Goal: Task Accomplishment & Management: Manage account settings

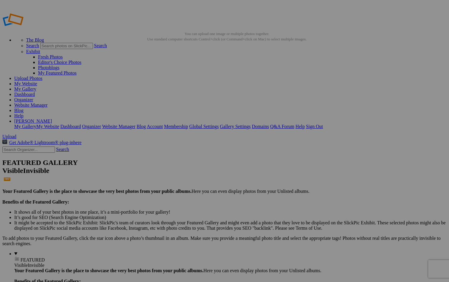
type input "[GEOGRAPHIC_DATA], [US_STATE]-Gallery"
click at [171, 104] on span "Create" at bounding box center [165, 173] width 12 height 5
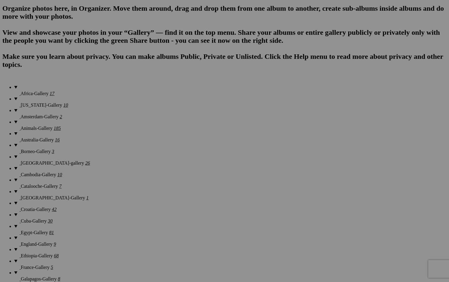
scroll to position [403, 0]
click at [170, 163] on span "Yes" at bounding box center [166, 163] width 7 height 5
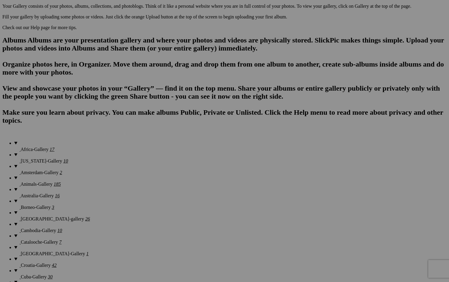
scroll to position [338, 0]
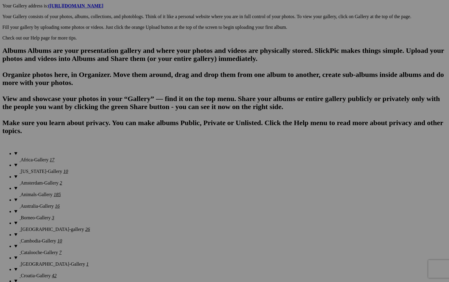
type input "[GEOGRAPHIC_DATA], [US_STATE]"
click at [171, 171] on span "Create" at bounding box center [165, 173] width 12 height 5
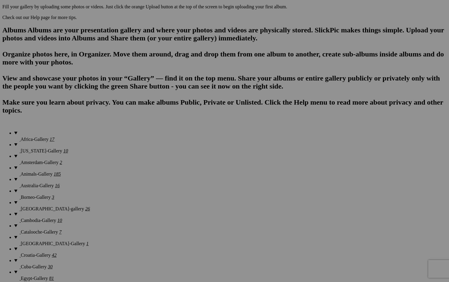
scroll to position [343, 0]
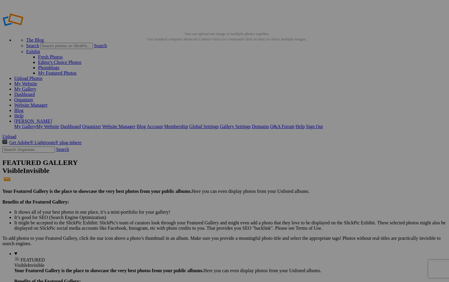
scroll to position [0, 0]
click at [69, 147] on link "Search" at bounding box center [62, 149] width 13 height 5
click at [68, 147] on link "Search" at bounding box center [62, 149] width 13 height 5
click at [33, 146] on input "text" at bounding box center [28, 149] width 53 height 6
type input "beach haven"
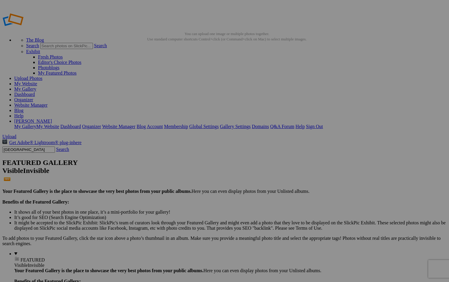
click at [67, 147] on link "Search" at bounding box center [62, 149] width 13 height 5
click at [68, 147] on link "Search" at bounding box center [62, 149] width 13 height 5
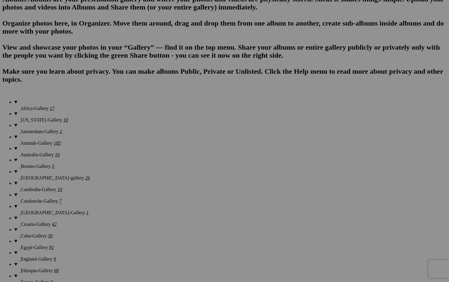
scroll to position [397, 0]
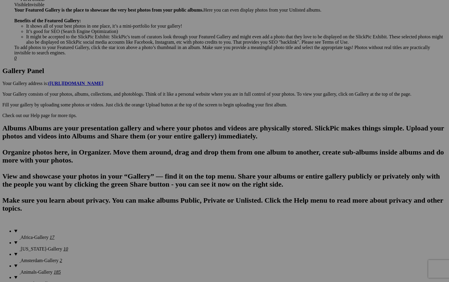
scroll to position [261, 0]
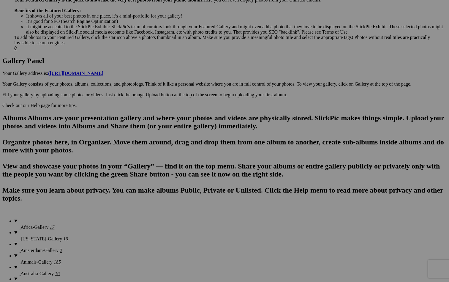
scroll to position [271, 0]
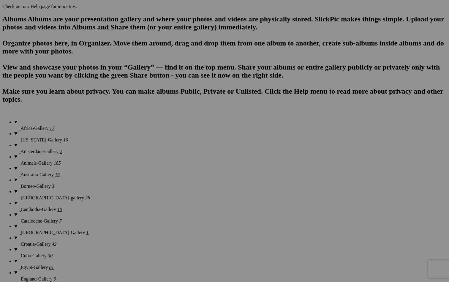
scroll to position [363, 0]
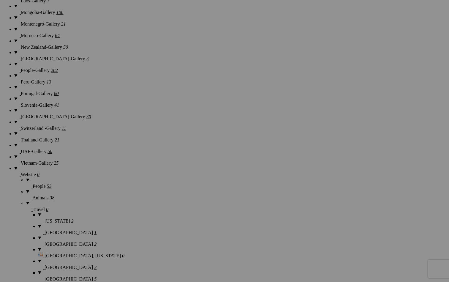
scroll to position [774, 0]
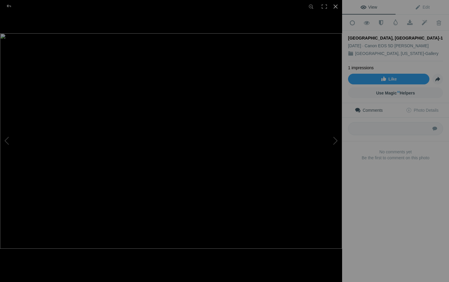
click at [336, 5] on div at bounding box center [335, 6] width 13 height 13
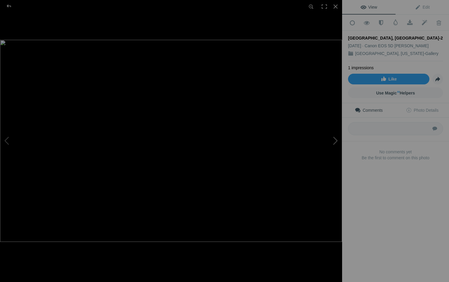
click at [336, 138] on button at bounding box center [319, 140] width 45 height 101
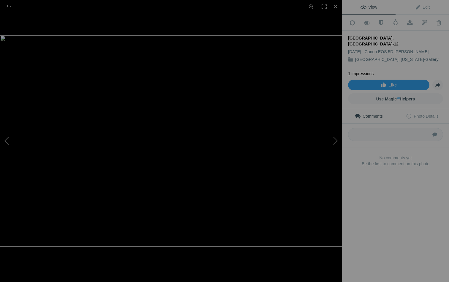
click at [9, 137] on button at bounding box center [22, 140] width 45 height 101
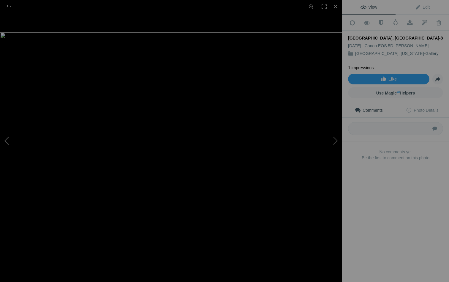
click at [7, 139] on button at bounding box center [22, 140] width 45 height 101
click at [335, 7] on div at bounding box center [335, 6] width 13 height 13
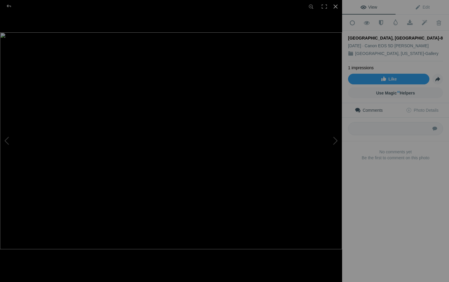
click at [336, 7] on div at bounding box center [335, 6] width 13 height 13
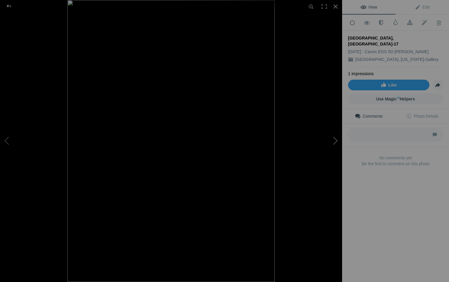
click at [335, 141] on button at bounding box center [319, 140] width 45 height 101
click at [335, 142] on button at bounding box center [319, 140] width 45 height 101
click at [8, 139] on button at bounding box center [22, 140] width 45 height 101
click at [334, 7] on div at bounding box center [335, 6] width 13 height 13
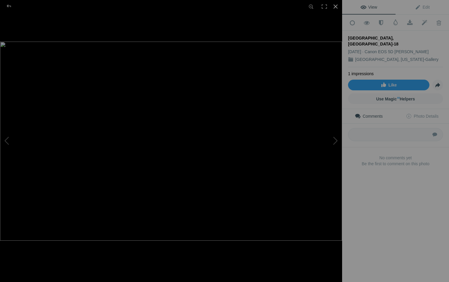
click at [335, 7] on div at bounding box center [335, 6] width 13 height 13
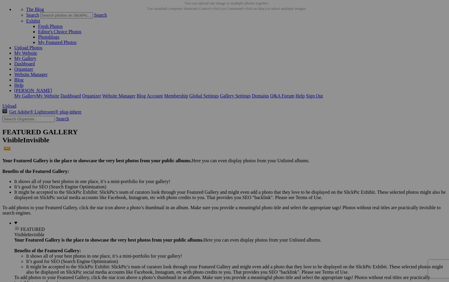
scroll to position [33, 0]
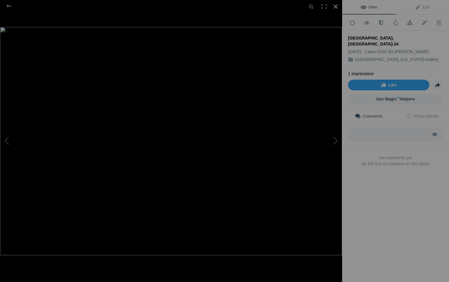
click at [335, 6] on div at bounding box center [335, 6] width 13 height 13
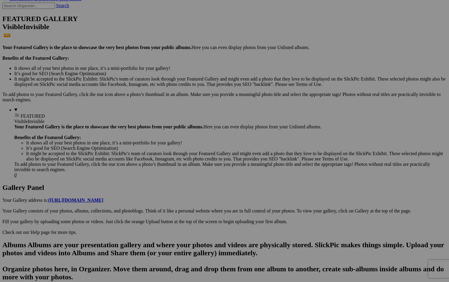
scroll to position [140, 0]
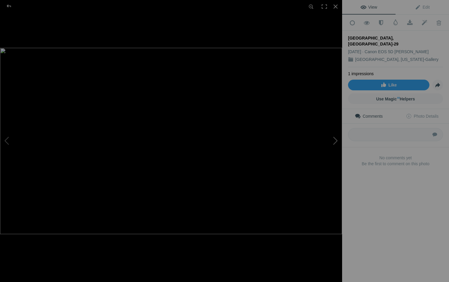
click at [334, 141] on button at bounding box center [319, 140] width 45 height 101
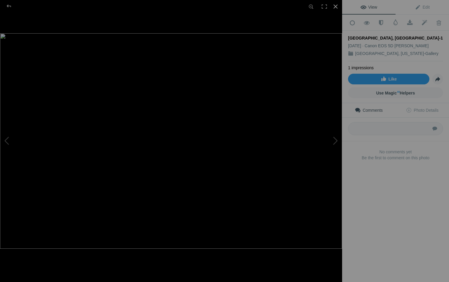
click at [335, 6] on div at bounding box center [335, 6] width 13 height 13
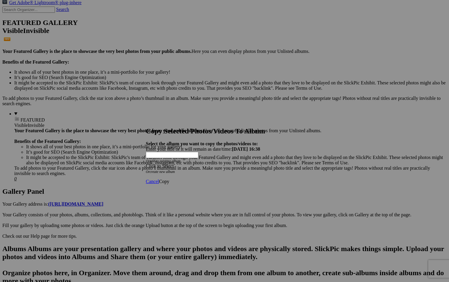
click at [146, 163] on span at bounding box center [146, 165] width 0 height 5
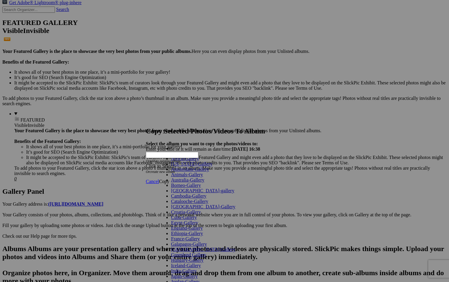
scroll to position [276, 0]
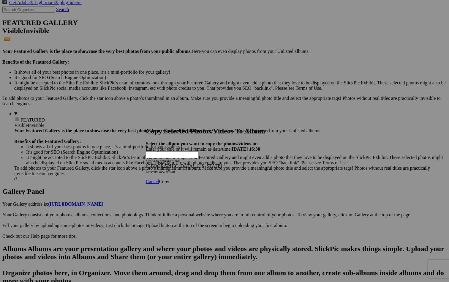
click at [169, 179] on span "Copy" at bounding box center [164, 181] width 10 height 5
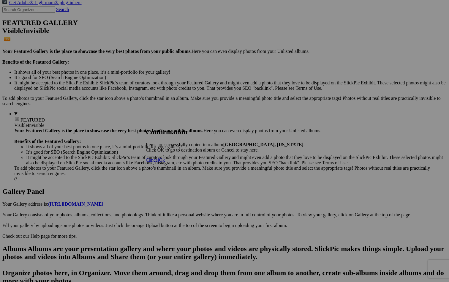
click at [159, 162] on span "Cancel" at bounding box center [152, 159] width 13 height 5
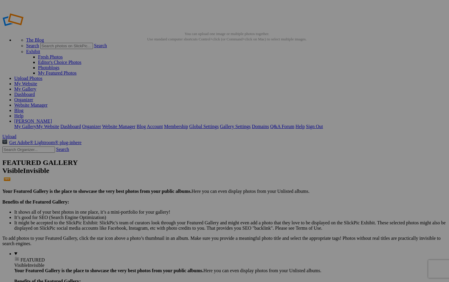
scroll to position [0, 0]
click at [218, 124] on link "Global Settings" at bounding box center [203, 126] width 29 height 5
